Goal: Task Accomplishment & Management: Manage account settings

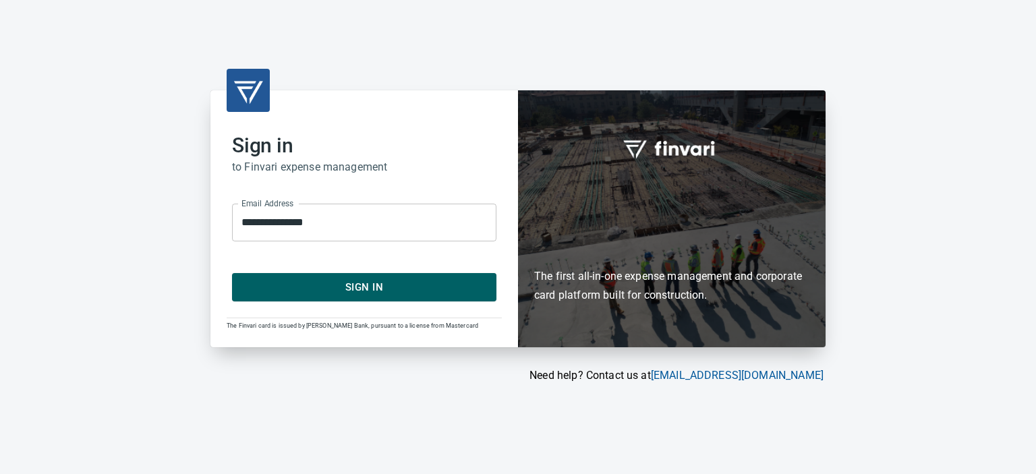
click at [367, 287] on span "Sign In" at bounding box center [364, 288] width 235 height 18
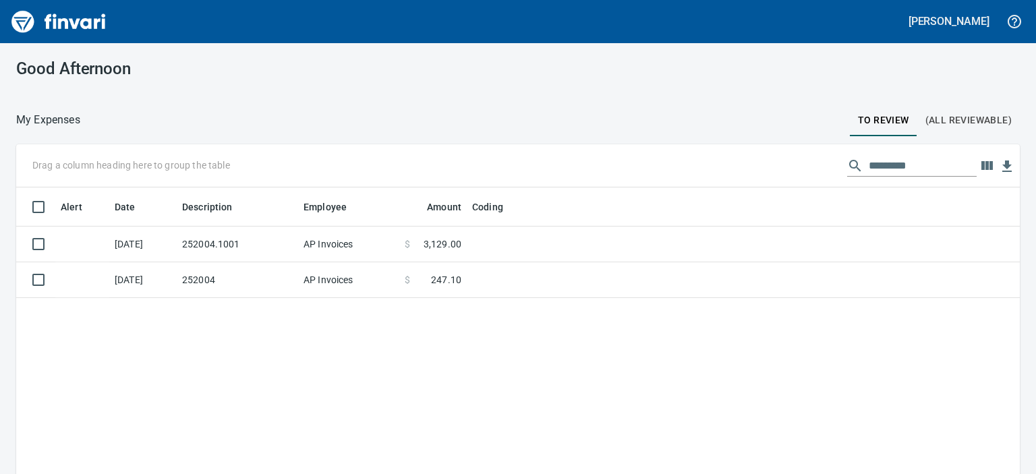
scroll to position [316, 983]
click at [305, 72] on h3 "Good Afternoon" at bounding box center [172, 68] width 313 height 19
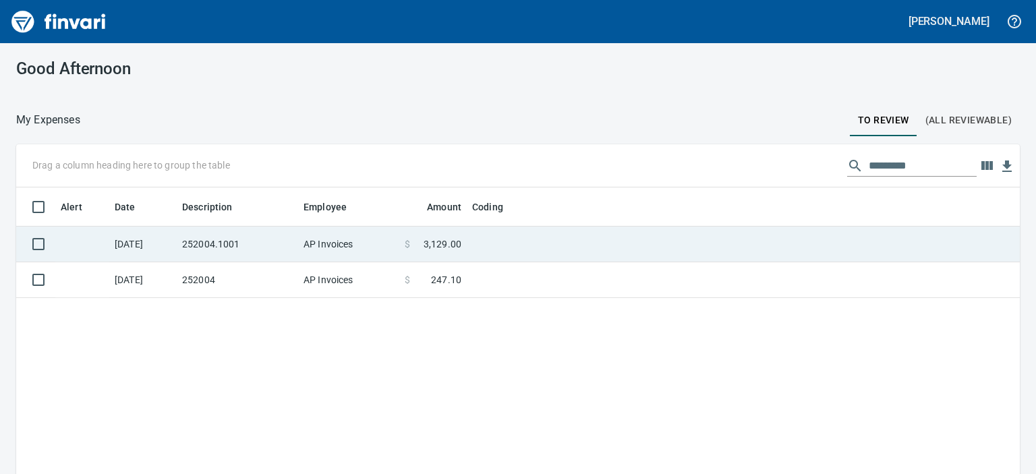
click at [198, 246] on td "252004.1001" at bounding box center [237, 245] width 121 height 36
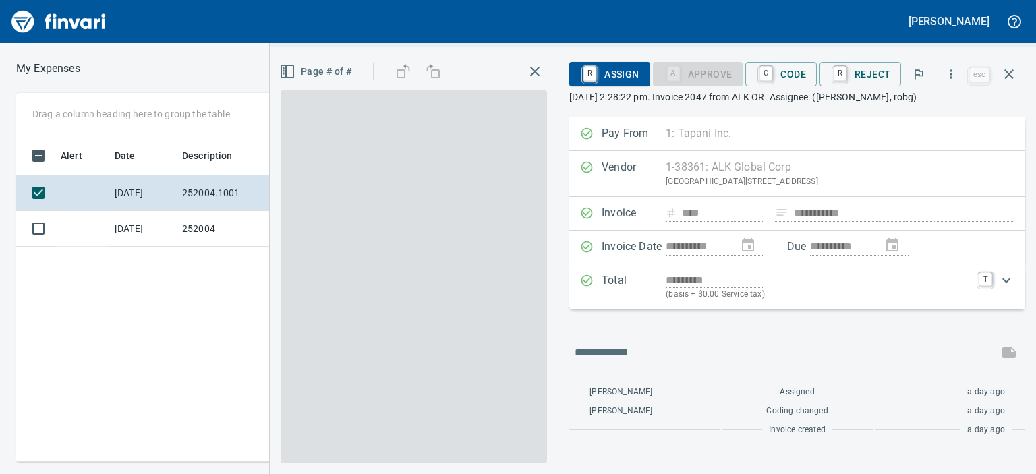
scroll to position [305, 646]
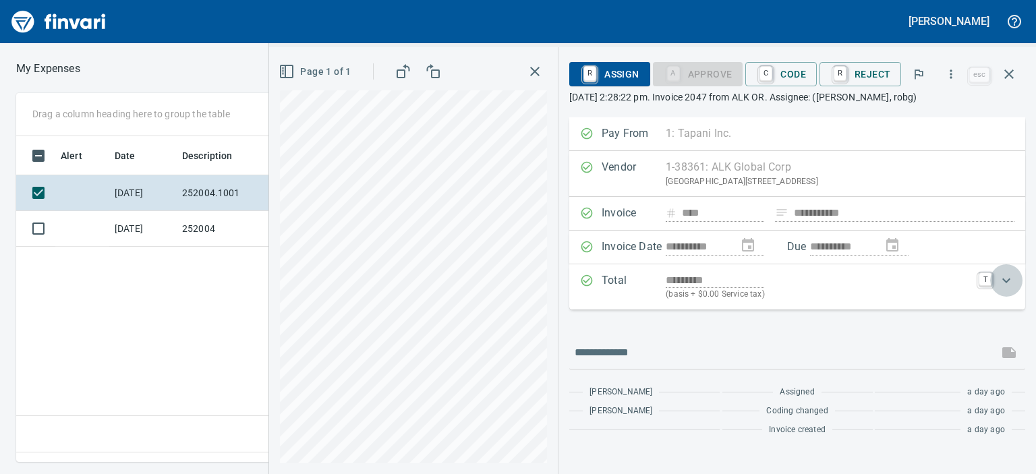
click at [1004, 279] on icon "Expand" at bounding box center [1006, 281] width 16 height 16
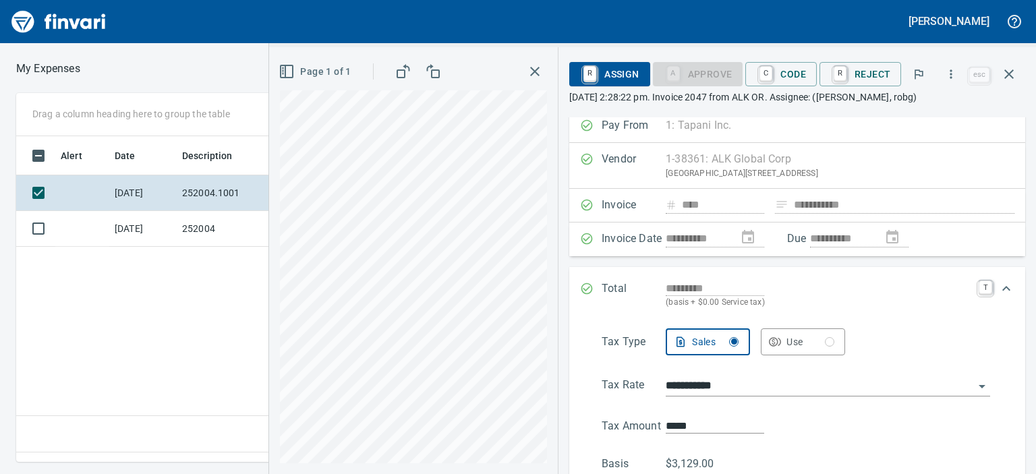
scroll to position [8, 0]
click at [1002, 288] on icon "Expand" at bounding box center [1006, 288] width 8 height 5
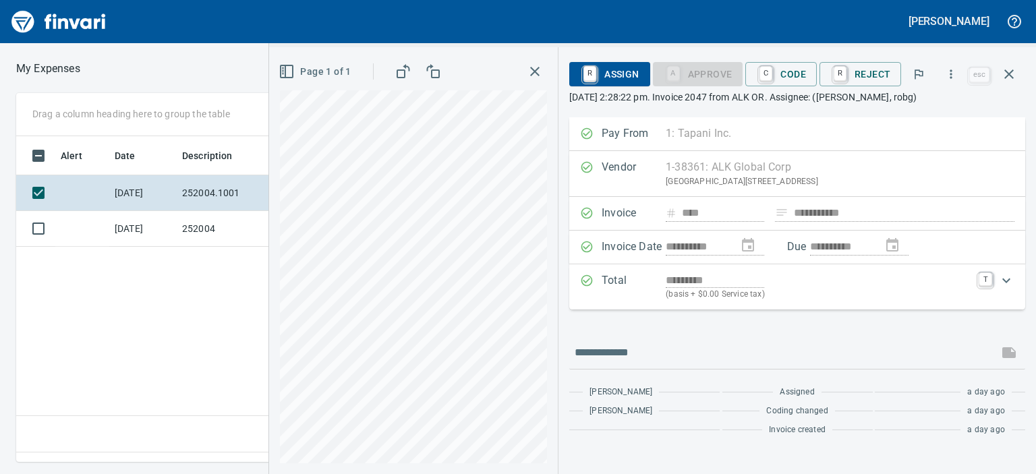
scroll to position [0, 0]
click at [785, 80] on span "C Code" at bounding box center [781, 74] width 50 height 23
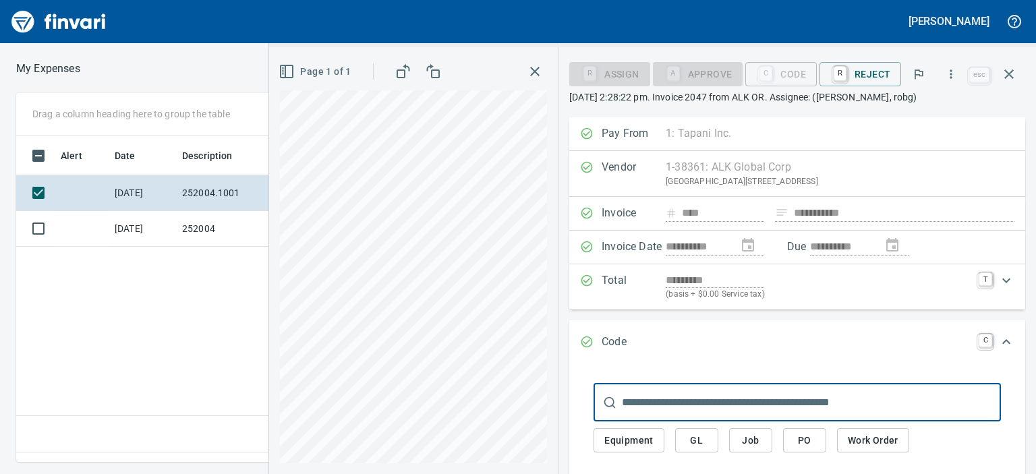
click at [739, 442] on button "Job" at bounding box center [750, 440] width 43 height 25
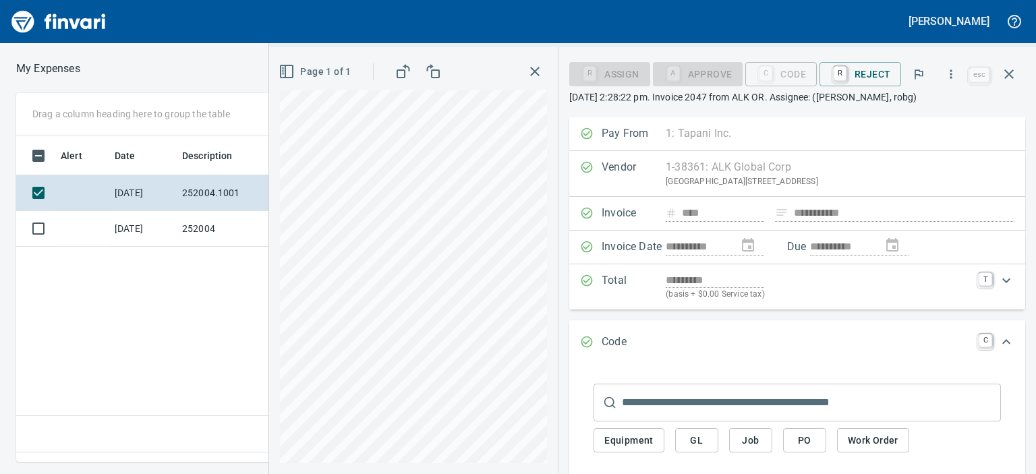
scroll to position [184, 0]
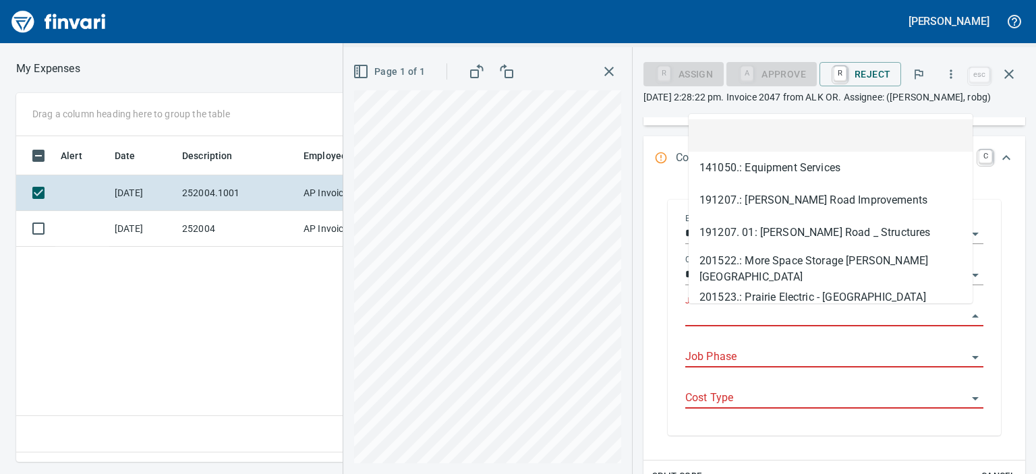
click at [745, 316] on input "Job" at bounding box center [826, 316] width 282 height 19
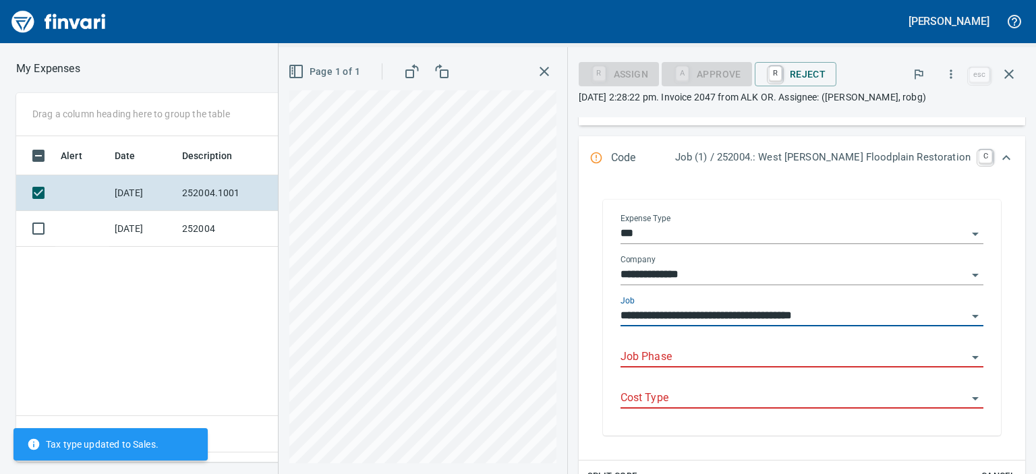
type input "**********"
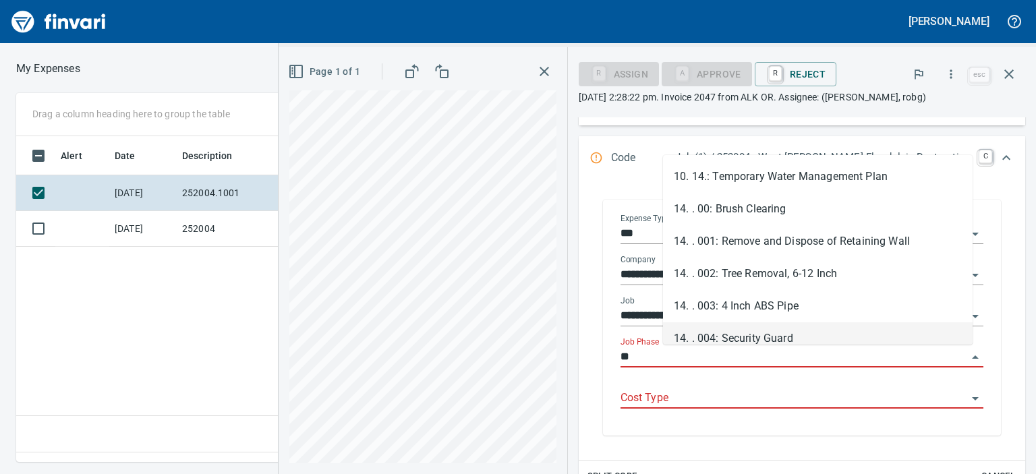
drag, startPoint x: 770, startPoint y: 335, endPoint x: 769, endPoint y: 345, distance: 10.1
click at [772, 335] on li "14. . 004: Security Guard" at bounding box center [818, 338] width 310 height 32
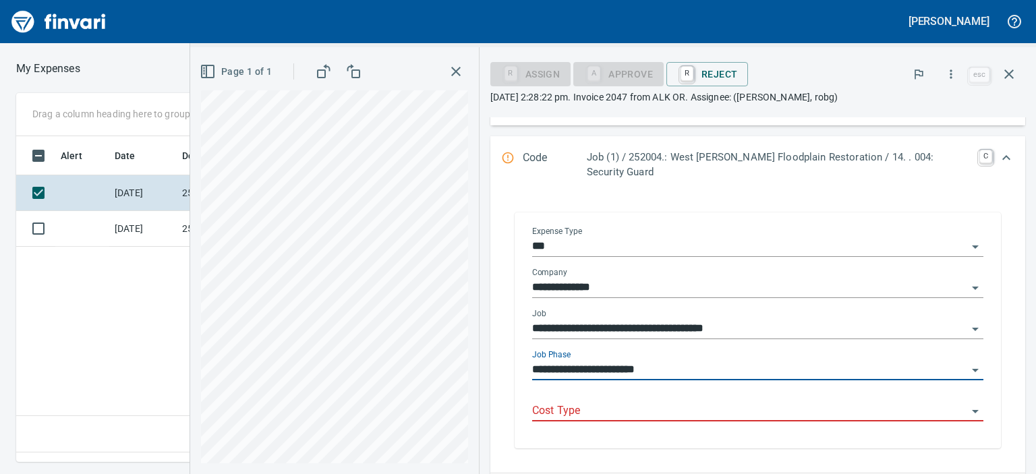
type input "**********"
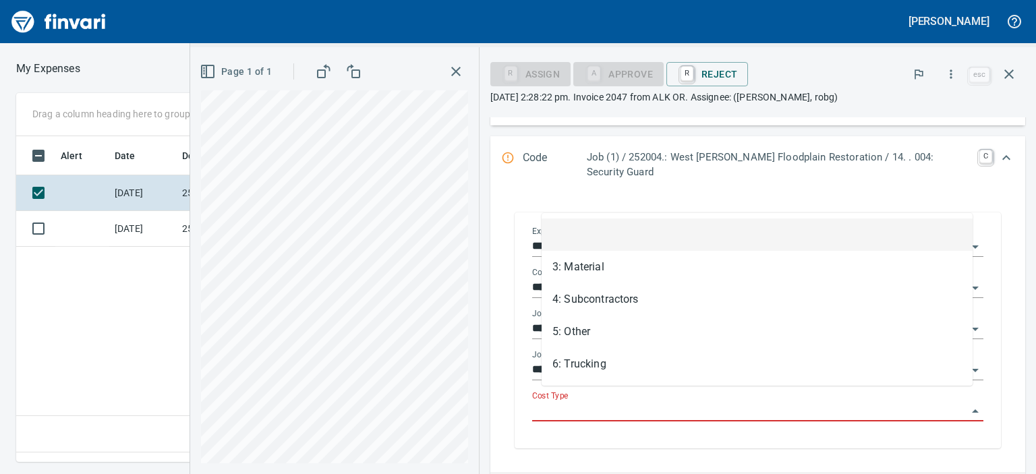
click at [741, 402] on input "Cost Type" at bounding box center [749, 411] width 435 height 19
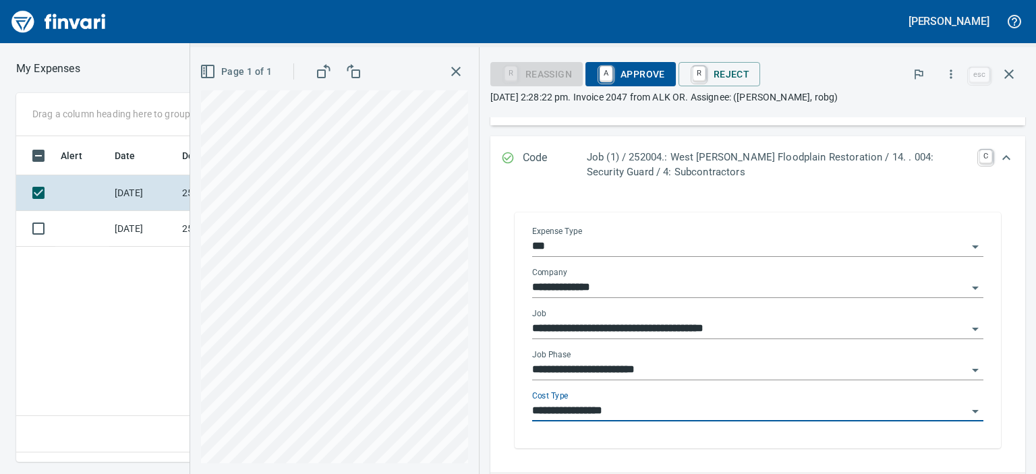
type input "**********"
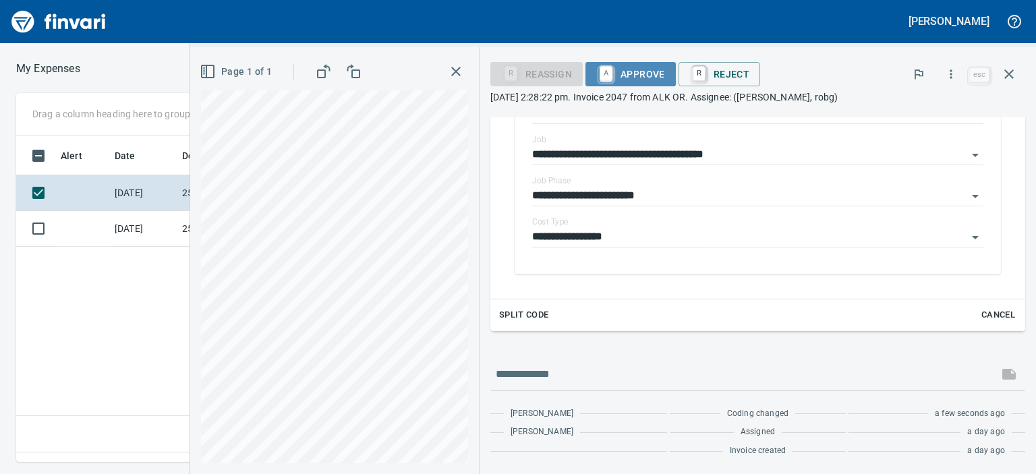
click at [644, 77] on span "A Approve" at bounding box center [630, 74] width 69 height 23
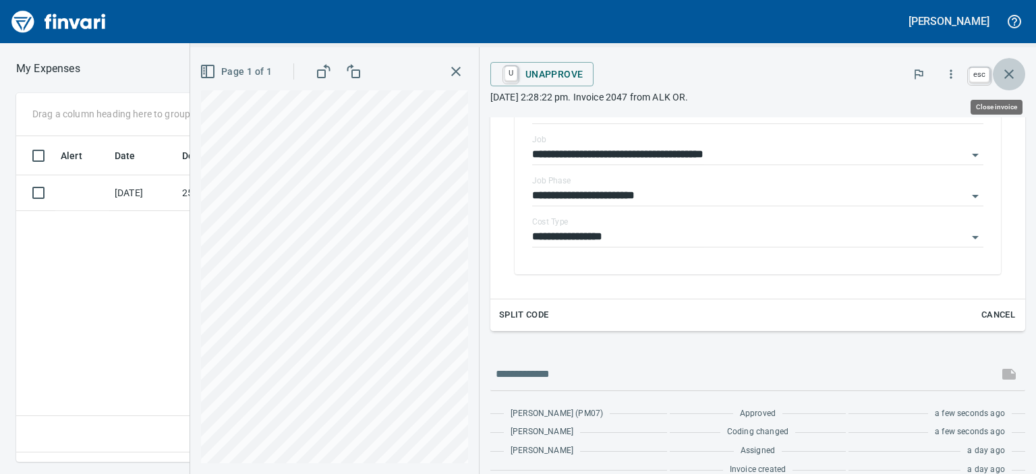
click at [1008, 78] on icon "button" at bounding box center [1009, 74] width 16 height 16
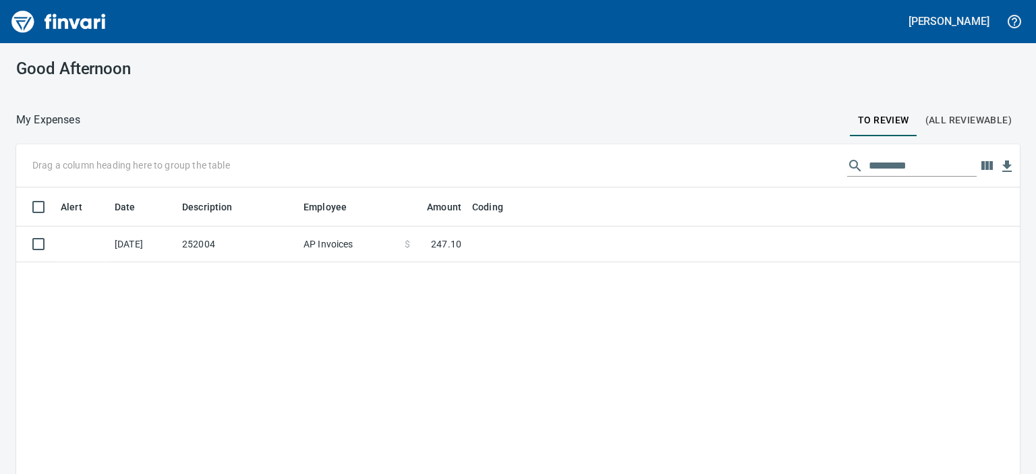
scroll to position [316, 983]
click at [349, 92] on div "Good Afternoon" at bounding box center [518, 68] width 1036 height 51
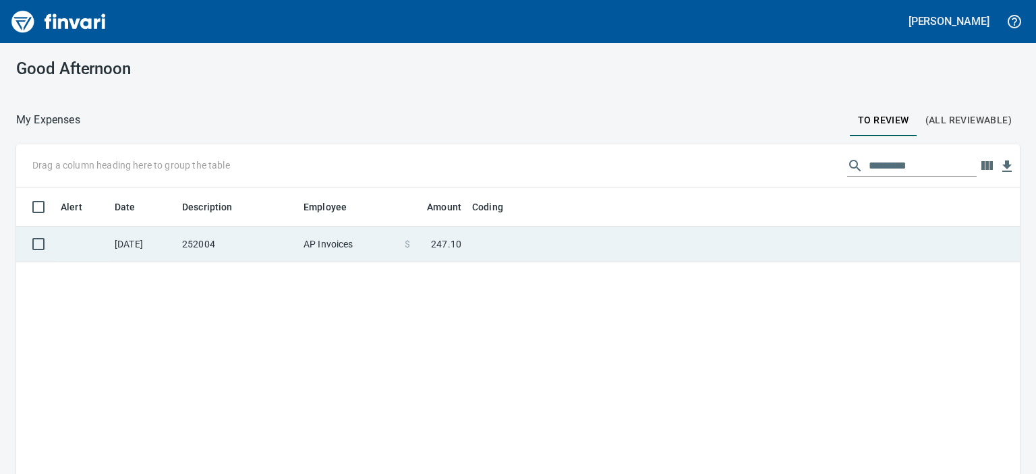
click at [232, 245] on td "252004" at bounding box center [237, 245] width 121 height 36
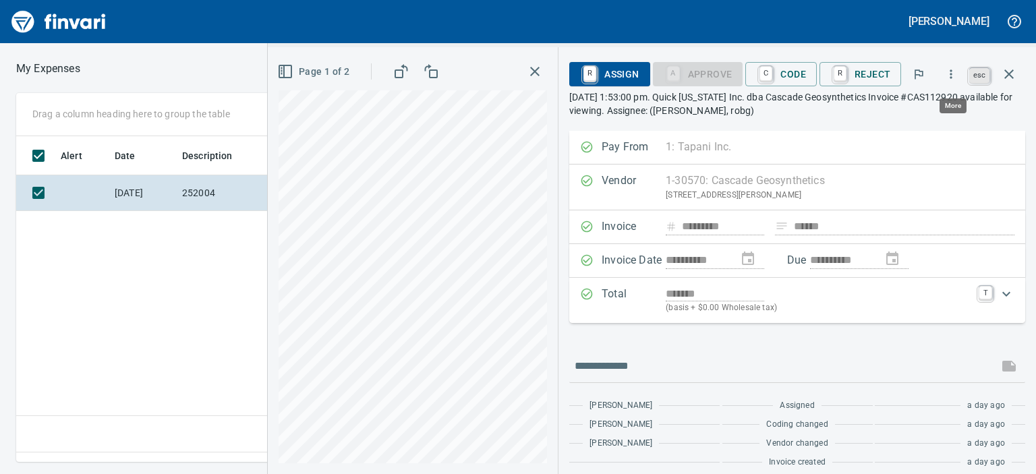
scroll to position [305, 656]
click at [1008, 74] on icon "button" at bounding box center [1008, 73] width 9 height 9
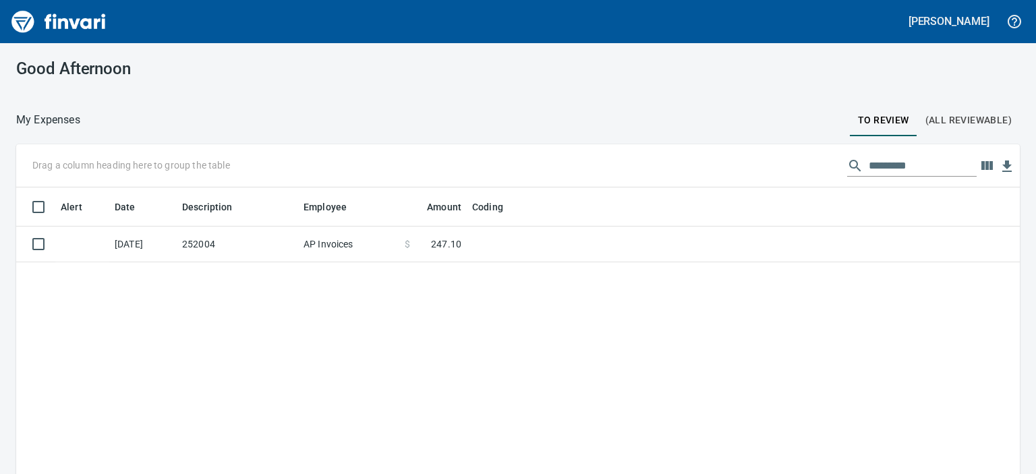
scroll to position [316, 983]
click at [1008, 74] on div "Good Afternoon" at bounding box center [518, 68] width 1036 height 51
